Goal: Transaction & Acquisition: Purchase product/service

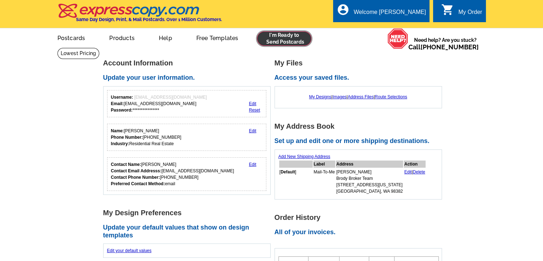
click at [291, 40] on link at bounding box center [284, 38] width 55 height 14
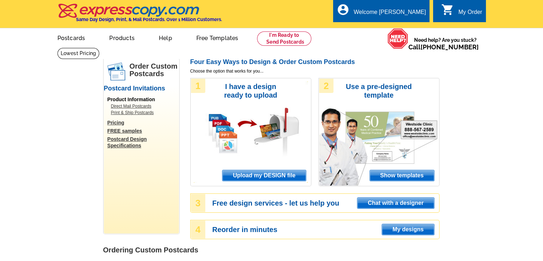
click at [274, 172] on span "Upload my DESIGN file" at bounding box center [263, 175] width 83 height 11
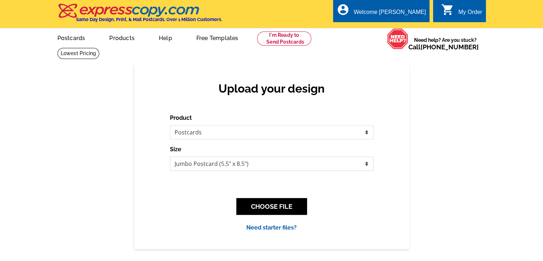
click at [272, 162] on select "Jumbo Postcard (5.5" x 8.5") Regular Postcard (4.25" x 5.6") Panoramic Postcard…" at bounding box center [272, 163] width 204 height 14
select select "1"
click at [170, 157] on select "Jumbo Postcard (5.5" x 8.5") Regular Postcard (4.25" x 5.6") Panoramic Postcard…" at bounding box center [272, 163] width 204 height 14
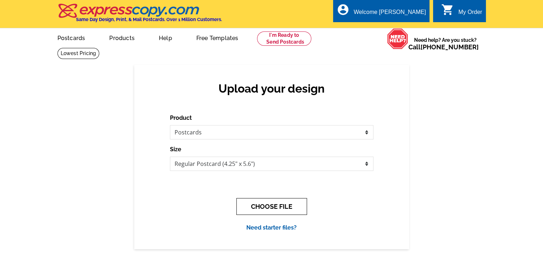
click at [277, 202] on button "CHOOSE FILE" at bounding box center [271, 206] width 71 height 17
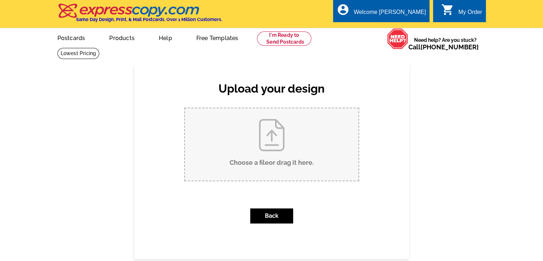
click at [280, 137] on input "Choose a file or drag it here ." at bounding box center [272, 144] width 174 height 72
type input "C:\fakepath\Pg 1 - BB MT.pdf"
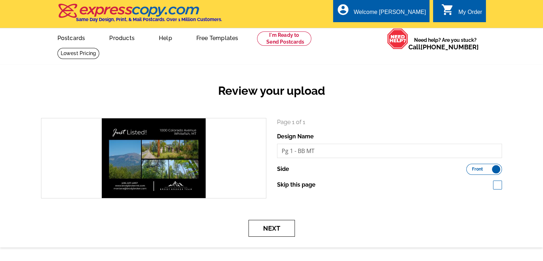
click at [277, 236] on button "Next" at bounding box center [272, 228] width 46 height 17
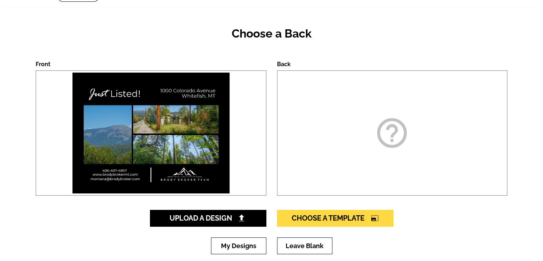
scroll to position [71, 0]
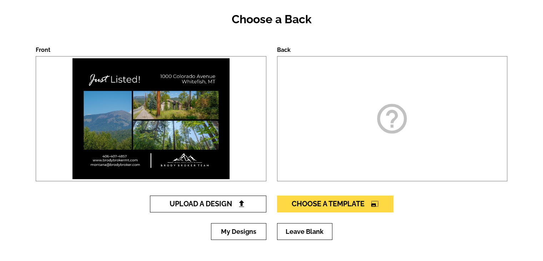
click at [224, 207] on span "Upload A Design" at bounding box center [208, 203] width 77 height 9
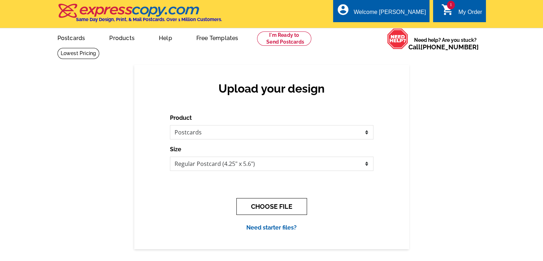
click at [261, 203] on button "CHOOSE FILE" at bounding box center [271, 206] width 71 height 17
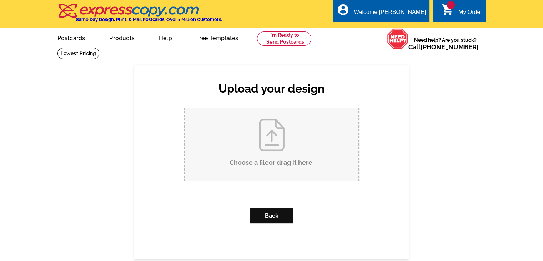
click at [263, 145] on input "Choose a file or drag it here ." at bounding box center [272, 144] width 174 height 72
type input "C:\fakepath\Pg 2 - BB MT.pdf"
click at [197, 55] on div "Upload your design Product Please select the type of file... Postcards Business…" at bounding box center [271, 238] width 543 height 383
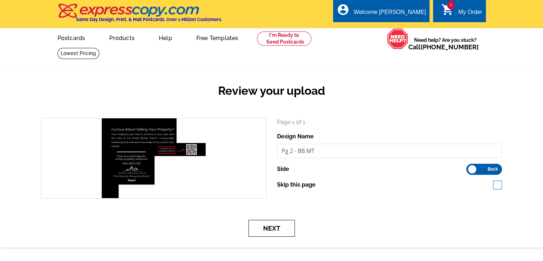
click at [287, 221] on button "Next" at bounding box center [272, 228] width 46 height 17
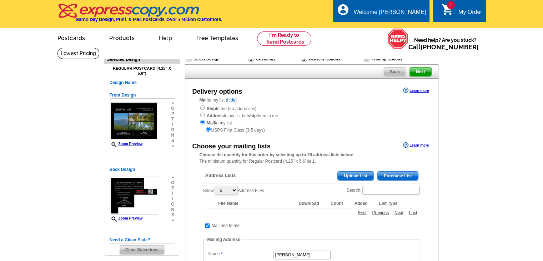
click at [394, 173] on span "Purchase List" at bounding box center [398, 175] width 40 height 9
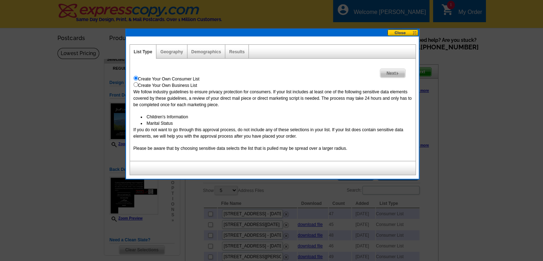
click at [394, 66] on div "Next Create Your Own Consumer List Create Your Own Business List We follow indu…" at bounding box center [273, 110] width 286 height 102
click at [395, 69] on span "Next" at bounding box center [392, 73] width 25 height 9
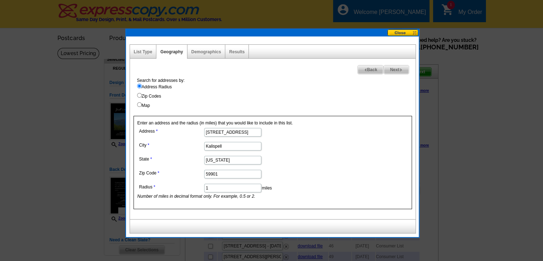
click at [234, 132] on input "1735 Bluestone Drive" at bounding box center [232, 132] width 57 height 9
paste input "000 Colorado Avenu"
type input "1000 Colorado Avenue"
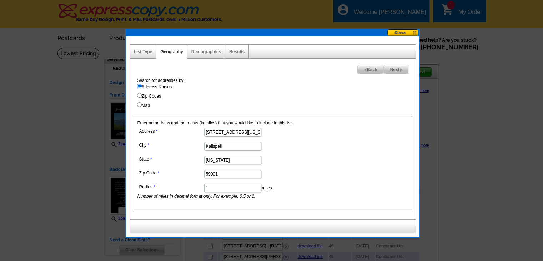
click at [216, 146] on input "Kalispell" at bounding box center [232, 146] width 57 height 9
type input "Whitefish"
drag, startPoint x: 225, startPoint y: 172, endPoint x: 180, endPoint y: 175, distance: 45.4
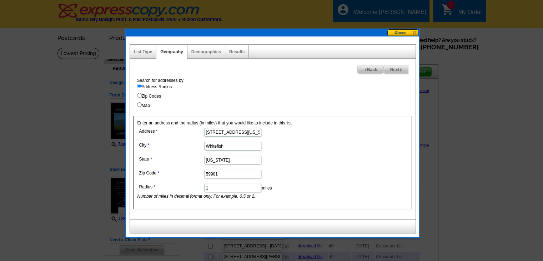
click at [180, 175] on dl "Address 1000 Colorado Avenue City Whitefish State Montana Zip Code 59901 Radius…" at bounding box center [232, 162] width 190 height 73
paste input "37"
type input "59937"
click at [328, 153] on form "Address 1000 Colorado Avenue City Whitefish State Montana Zip Code 59937 Radius…" at bounding box center [272, 162] width 271 height 73
click at [388, 67] on span "Next" at bounding box center [396, 69] width 25 height 9
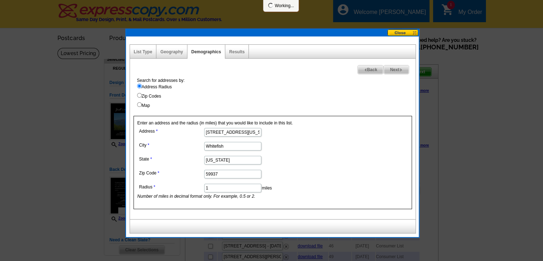
select select
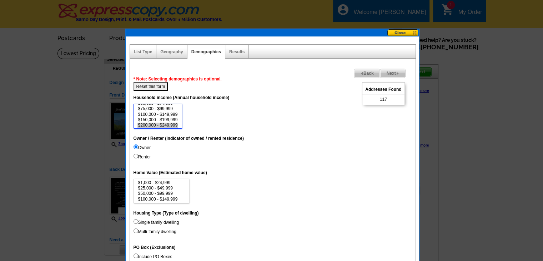
select select "150000-199999"
click at [165, 118] on option "$150,000 - $199,999" at bounding box center [157, 119] width 41 height 5
click at [161, 82] on button "Reset this form" at bounding box center [151, 86] width 35 height 9
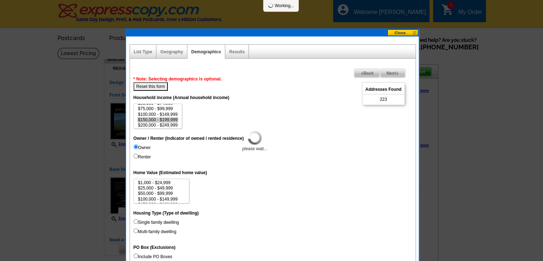
select select
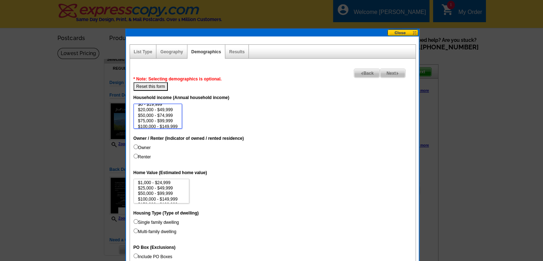
scroll to position [7, 0]
click at [166, 120] on option "$100,000 - $149,999" at bounding box center [157, 122] width 41 height 5
click at [174, 117] on option "$200,000 - $249,999" at bounding box center [157, 119] width 41 height 5
select select "250000-499999"
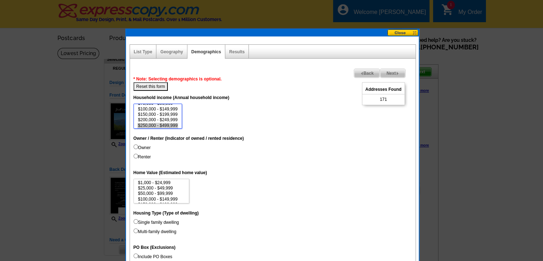
click at [174, 123] on option "$250,000 - $499,999" at bounding box center [157, 125] width 41 height 5
click at [147, 147] on label "Owner" at bounding box center [142, 147] width 17 height 6
click at [138, 147] on input "Owner" at bounding box center [136, 146] width 5 height 5
radio input "true"
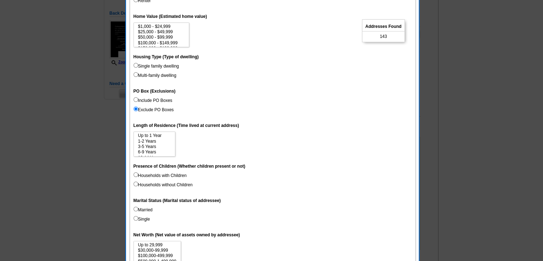
scroll to position [179, 0]
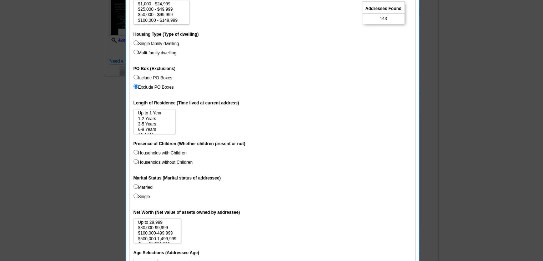
click at [148, 185] on label "Married" at bounding box center [143, 187] width 19 height 6
click at [138, 185] on input "Married" at bounding box center [136, 186] width 5 height 5
radio input "true"
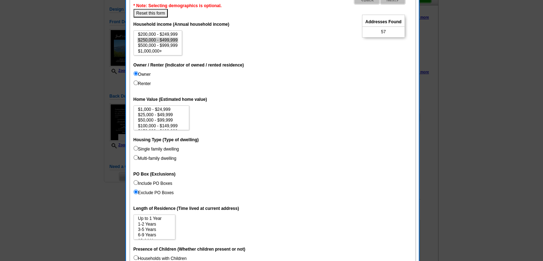
scroll to position [71, 0]
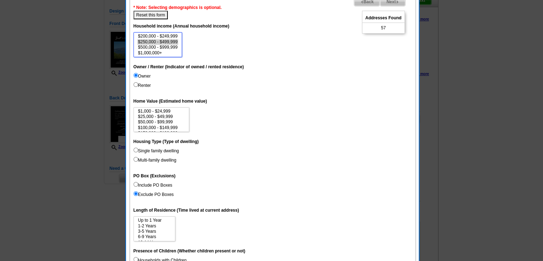
select select "500000-999999"
click at [161, 47] on option "$500,000 - $999,999" at bounding box center [157, 47] width 41 height 5
click at [160, 19] on dt "Household income (Annual household income)" at bounding box center [273, 25] width 279 height 13
click at [160, 17] on button "Reset this form" at bounding box center [151, 15] width 35 height 9
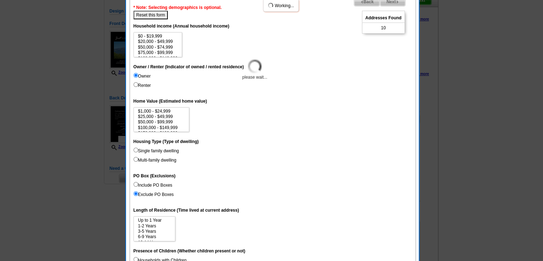
select select
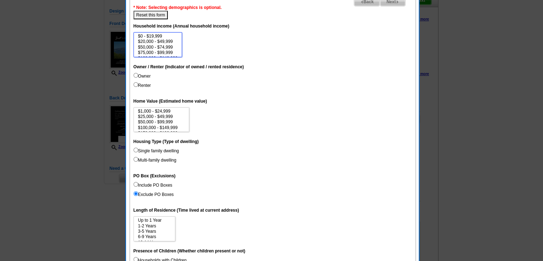
scroll to position [33, 0]
select select "250000-499999"
click at [167, 40] on option "$250,000 - $499,999" at bounding box center [157, 41] width 41 height 5
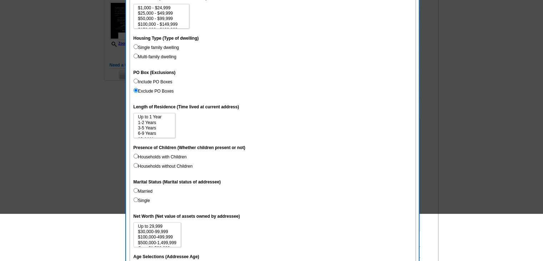
scroll to position [179, 0]
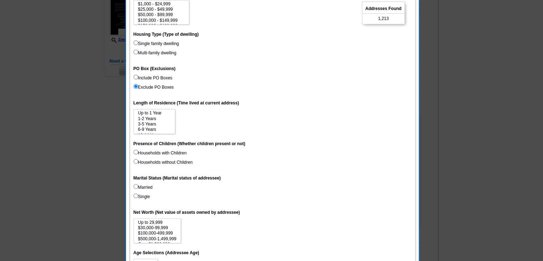
click at [146, 186] on label "Married" at bounding box center [143, 187] width 19 height 6
click at [138, 186] on input "Married" at bounding box center [136, 186] width 5 height 5
radio input "true"
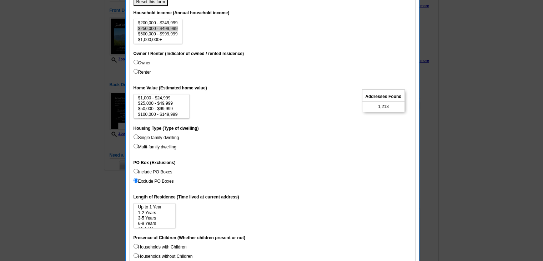
scroll to position [71, 0]
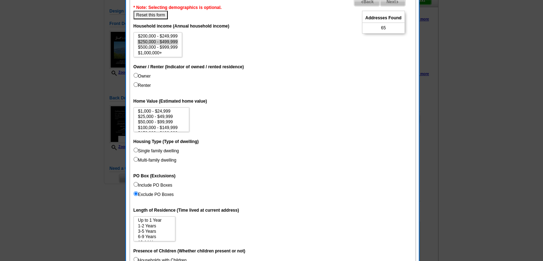
click at [141, 76] on label "Owner" at bounding box center [142, 76] width 17 height 6
click at [138, 76] on input "Owner" at bounding box center [136, 75] width 5 height 5
radio input "true"
click at [169, 35] on option "$200,000 - $249,999" at bounding box center [157, 36] width 41 height 5
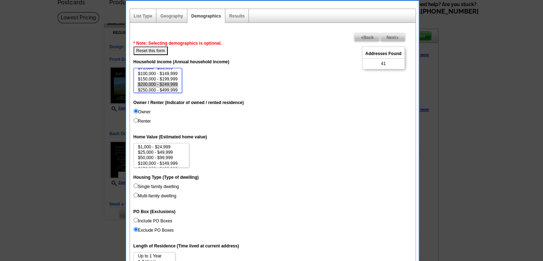
scroll to position [22, 0]
click at [167, 78] on option "$150,000 - $199,999" at bounding box center [157, 76] width 41 height 5
click at [167, 81] on option "$200,000 - $249,999" at bounding box center [157, 82] width 41 height 5
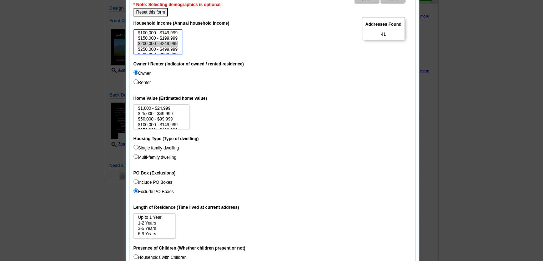
scroll to position [71, 0]
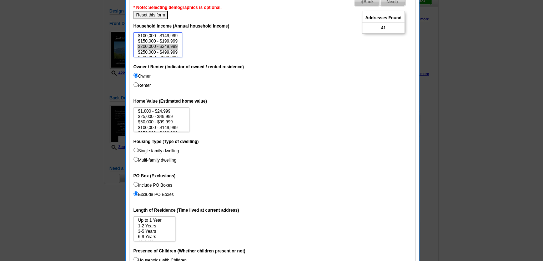
select select "250000-499999"
click at [172, 53] on option "$250,000 - $499,999" at bounding box center [157, 52] width 41 height 5
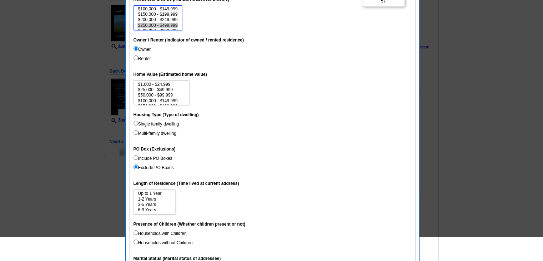
scroll to position [179, 0]
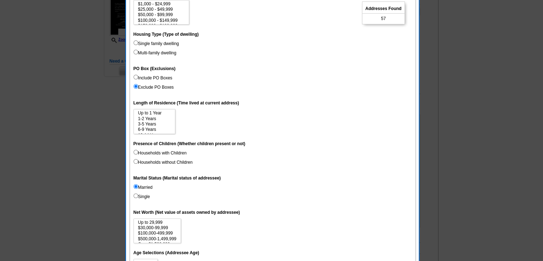
click at [171, 155] on label "Households with Children" at bounding box center [160, 153] width 53 height 6
click at [138, 154] on input "Households with Children" at bounding box center [136, 152] width 5 height 5
radio input "true"
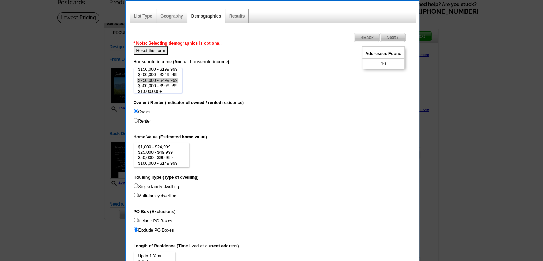
scroll to position [29, 0]
click at [168, 70] on option "$150,000 - $199,999" at bounding box center [157, 70] width 41 height 5
select select "100000-149999"
click at [174, 73] on option "$100,000 - $149,999" at bounding box center [157, 74] width 41 height 5
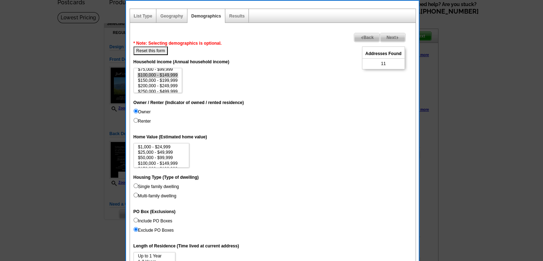
click at [161, 50] on button "Reset this form" at bounding box center [151, 50] width 35 height 9
select select
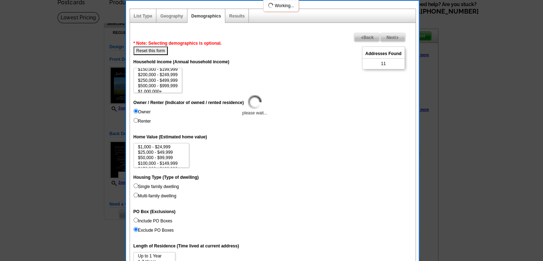
select select
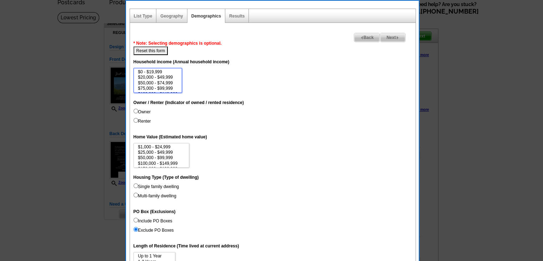
select select "75000-99999"
click at [166, 87] on option "$75,000 - $99,999" at bounding box center [157, 88] width 41 height 5
click at [147, 112] on label "Owner" at bounding box center [142, 112] width 17 height 6
click at [138, 112] on input "Owner" at bounding box center [136, 111] width 5 height 5
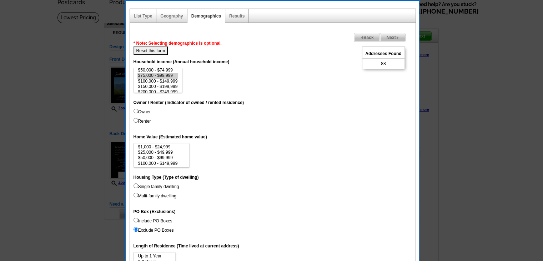
radio input "true"
click at [165, 79] on option "$100,000 - $149,999" at bounding box center [157, 81] width 41 height 5
click at [168, 87] on option "$150,000 - $199,999" at bounding box center [157, 86] width 41 height 5
select select "200000-249999"
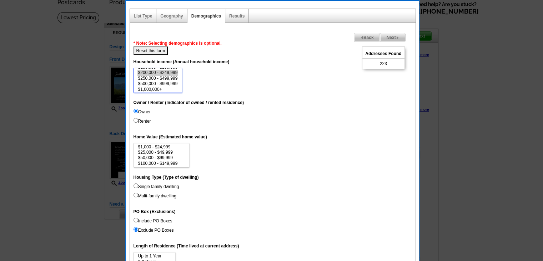
click at [172, 73] on option "$200,000 - $249,999" at bounding box center [157, 72] width 41 height 5
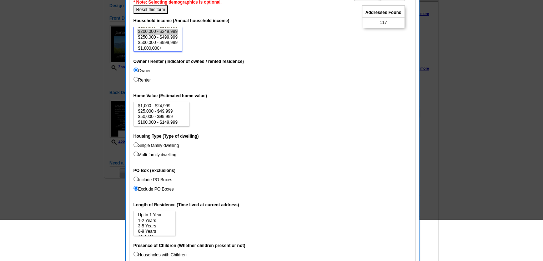
scroll to position [214, 0]
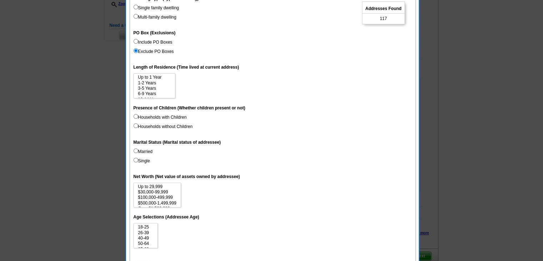
click at [144, 151] on label "Married" at bounding box center [143, 151] width 19 height 6
click at [138, 151] on input "Married" at bounding box center [136, 150] width 5 height 5
radio input "true"
click at [166, 116] on label "Households with Children" at bounding box center [160, 117] width 53 height 6
click at [138, 116] on input "Households with Children" at bounding box center [136, 116] width 5 height 5
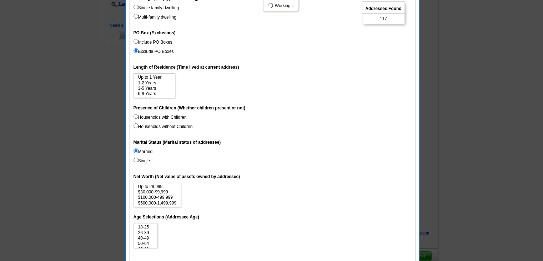
radio input "true"
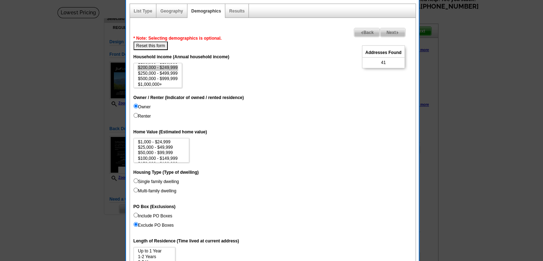
scroll to position [36, 0]
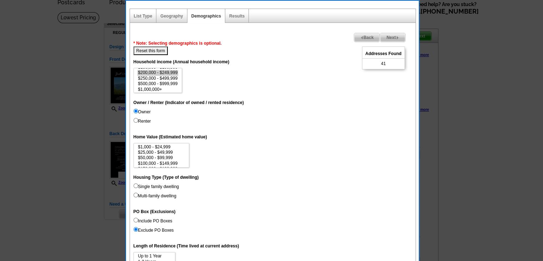
click at [394, 41] on span "Next" at bounding box center [392, 37] width 25 height 9
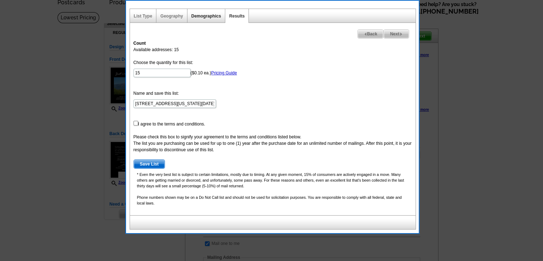
click at [209, 15] on link "Demographics" at bounding box center [206, 16] width 30 height 5
select select
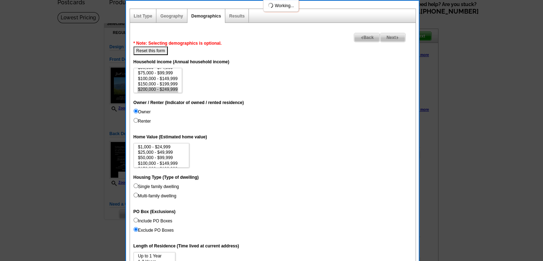
scroll to position [15, 0]
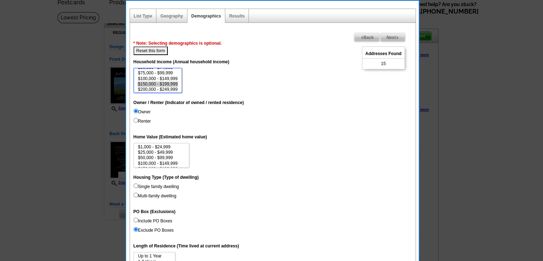
click at [158, 83] on option "$150,000 - $199,999" at bounding box center [157, 83] width 41 height 5
select select "100000-149999"
click at [156, 79] on option "$100,000 - $149,999" at bounding box center [157, 78] width 41 height 5
click at [158, 51] on button "Reset this form" at bounding box center [151, 50] width 35 height 9
select select
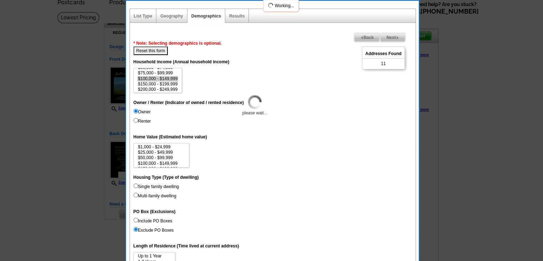
select select
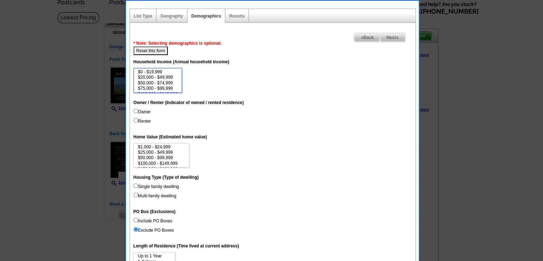
scroll to position [33, 0]
select select "250000-499999"
click at [167, 78] on option "$250,000 - $499,999" at bounding box center [157, 77] width 41 height 5
click at [143, 110] on label "Owner" at bounding box center [142, 112] width 17 height 6
click at [138, 110] on input "Owner" at bounding box center [136, 111] width 5 height 5
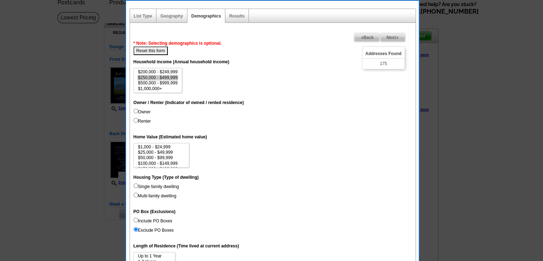
radio input "true"
select select "500000-999999"
click at [166, 82] on option "$500,000 - $999,999" at bounding box center [157, 82] width 41 height 5
click at [389, 36] on span "Next" at bounding box center [392, 37] width 25 height 9
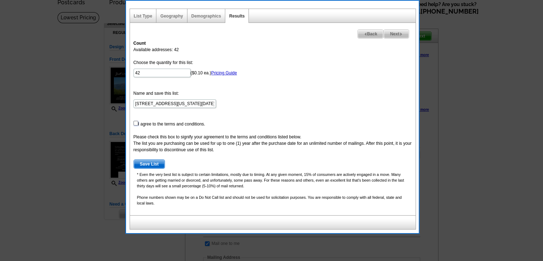
click at [134, 123] on input "checkbox" at bounding box center [136, 123] width 5 height 5
checkbox input "true"
click at [155, 165] on span "Save List" at bounding box center [149, 164] width 31 height 9
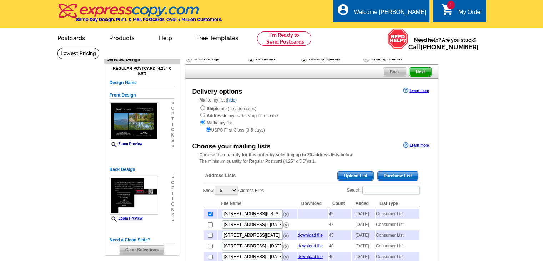
click at [420, 71] on span "Next" at bounding box center [420, 71] width 21 height 9
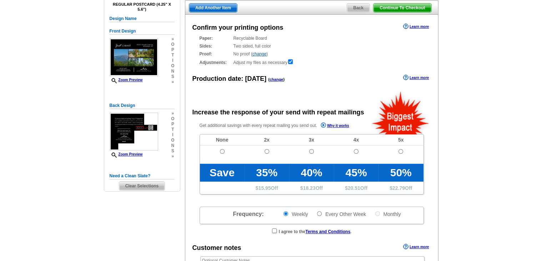
scroll to position [71, 0]
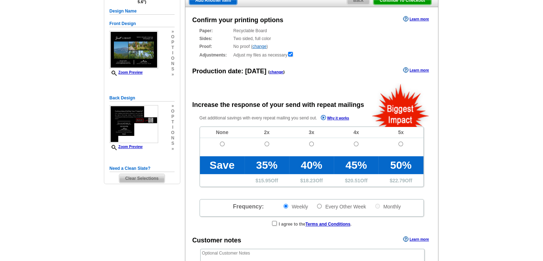
radio input "false"
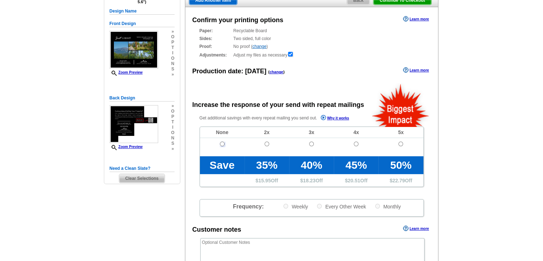
click at [222, 145] on input "radio" at bounding box center [222, 143] width 5 height 5
radio input "true"
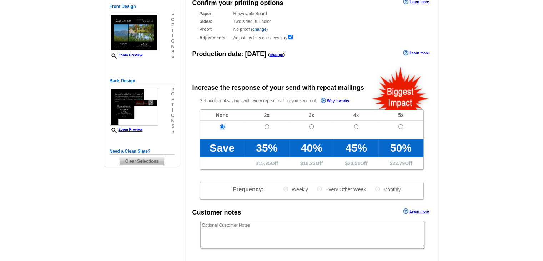
scroll to position [143, 0]
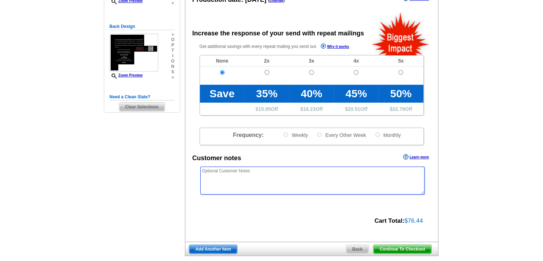
click at [264, 180] on textarea at bounding box center [312, 180] width 224 height 28
paste textarea "*/*/* PLEASE USE "OUR NEIGHBORS AT" INSTEAD OF USING NAMES THE MAILING LIST */*…"
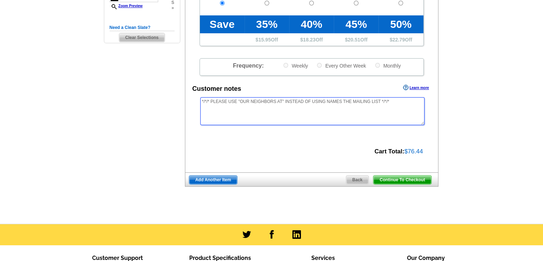
scroll to position [214, 0]
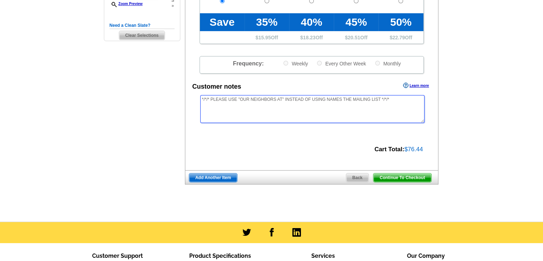
type textarea "*/*/* PLEASE USE "OUR NEIGHBORS AT" INSTEAD OF USING NAMES THE MAILING LIST */*…"
click at [416, 179] on span "Continue To Checkout" at bounding box center [402, 177] width 57 height 9
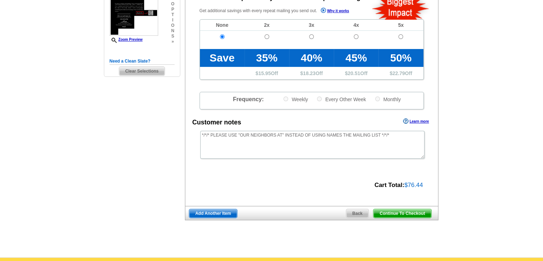
scroll to position [0, 0]
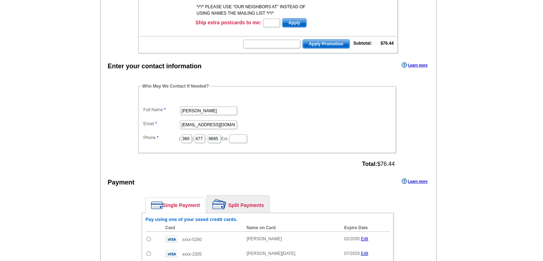
scroll to position [214, 0]
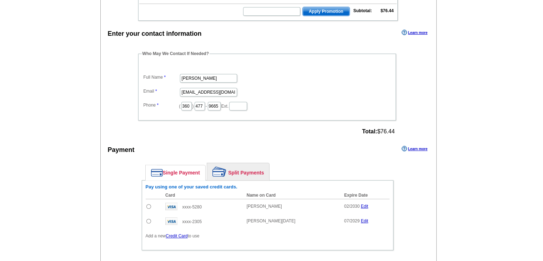
click at [212, 72] on dd "[PERSON_NAME]" at bounding box center [267, 77] width 251 height 11
click at [216, 74] on input "[PERSON_NAME]" at bounding box center [208, 78] width 57 height 9
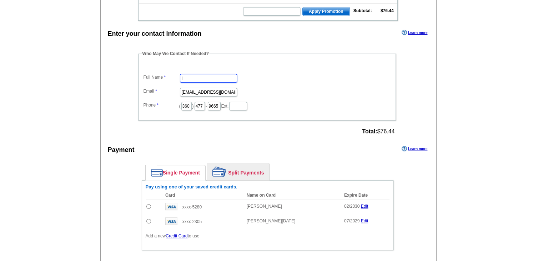
type input "[PERSON_NAME]"
click at [205, 88] on input "rose@brodybroker.com" at bounding box center [208, 92] width 57 height 9
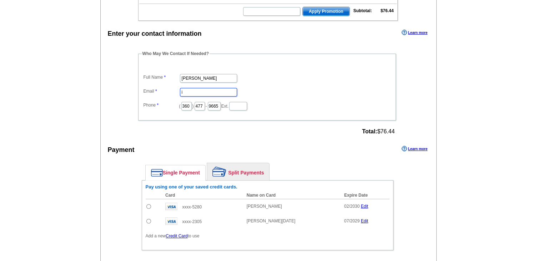
type input "[EMAIL_ADDRESS][DOMAIN_NAME]"
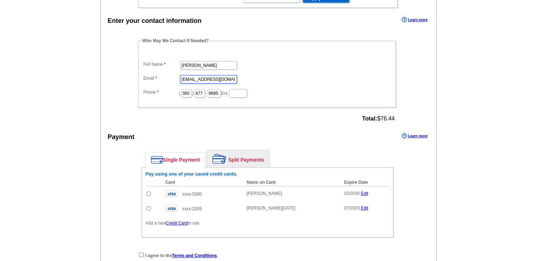
scroll to position [286, 0]
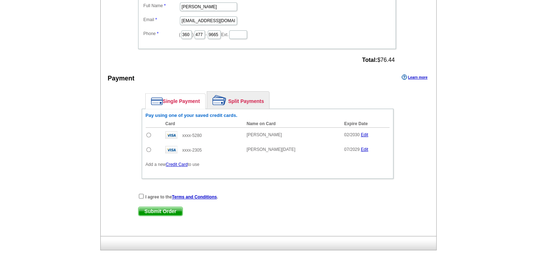
click at [147, 147] on input "radio" at bounding box center [148, 149] width 5 height 5
radio input "true"
click at [141, 194] on input "checkbox" at bounding box center [141, 196] width 5 height 5
checkbox input "true"
click at [147, 207] on span "Submit Order" at bounding box center [161, 211] width 44 height 9
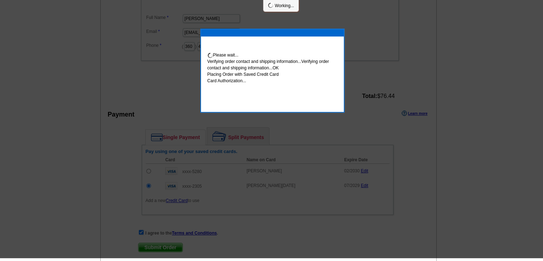
scroll to position [283, 0]
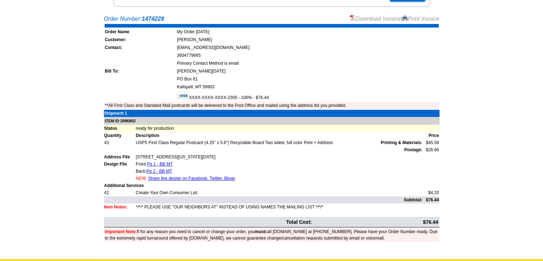
scroll to position [143, 0]
